Goal: Use online tool/utility

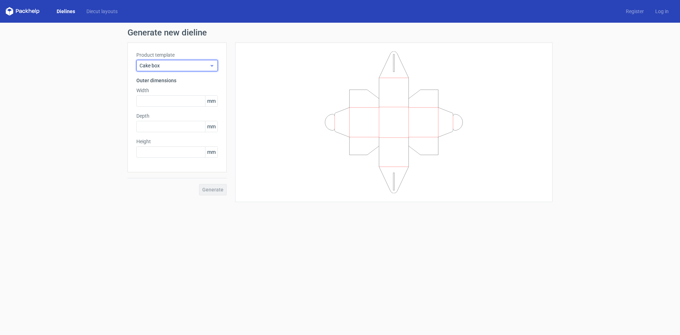
click at [211, 65] on use at bounding box center [212, 66] width 2 height 2
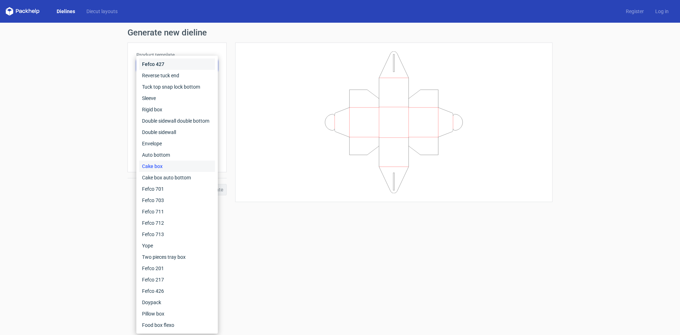
click at [211, 65] on div "Fefco 427" at bounding box center [177, 63] width 76 height 11
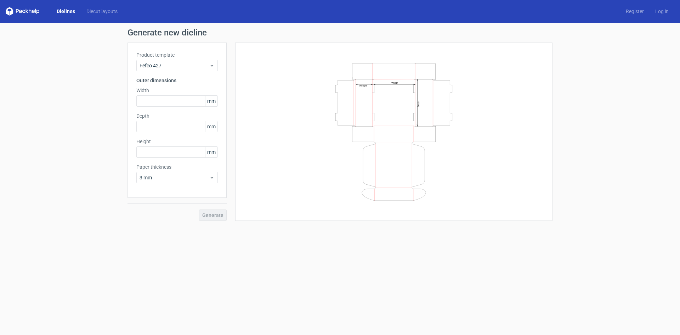
click at [212, 102] on span "mm" at bounding box center [211, 101] width 12 height 11
click at [152, 98] on input "text" at bounding box center [176, 100] width 81 height 11
type input "155"
type input "100"
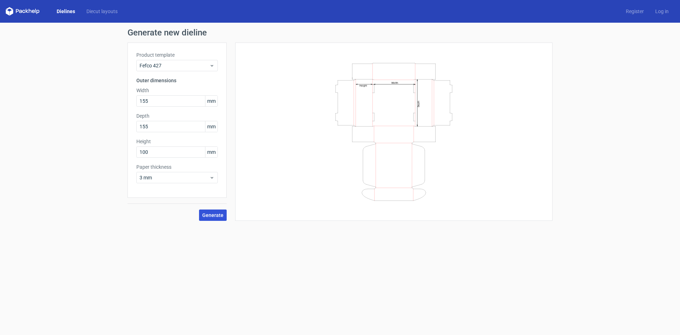
click at [213, 213] on span "Generate" at bounding box center [212, 214] width 21 height 5
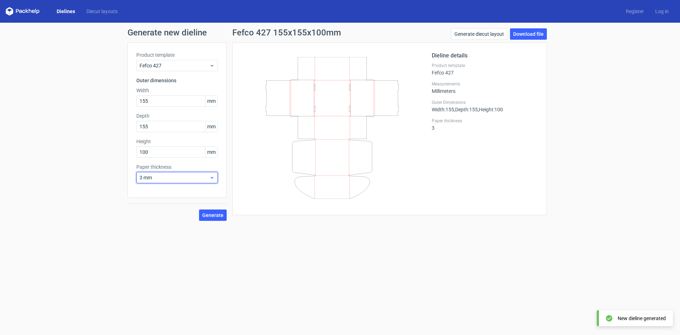
click at [209, 178] on icon at bounding box center [211, 178] width 5 height 6
